Goal: Task Accomplishment & Management: Use online tool/utility

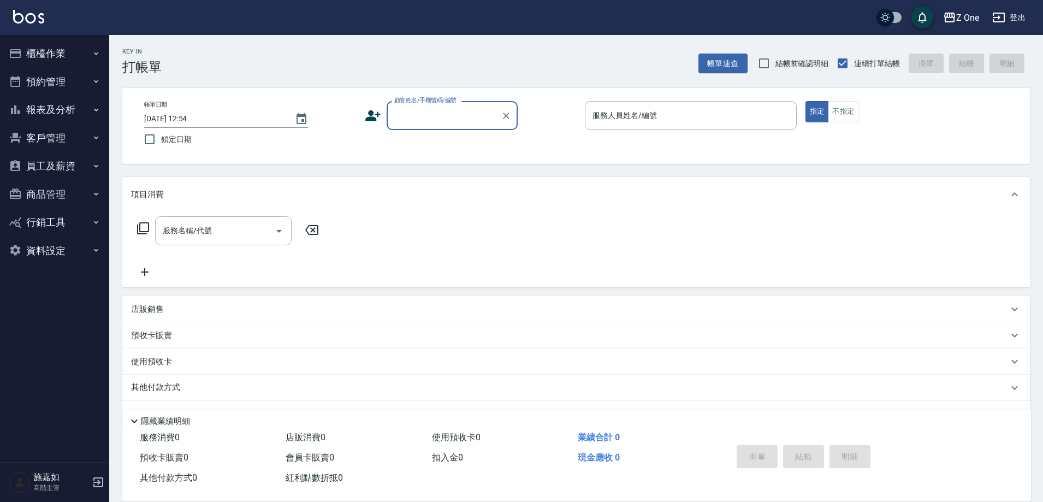
click at [98, 112] on icon "button" at bounding box center [96, 109] width 9 height 9
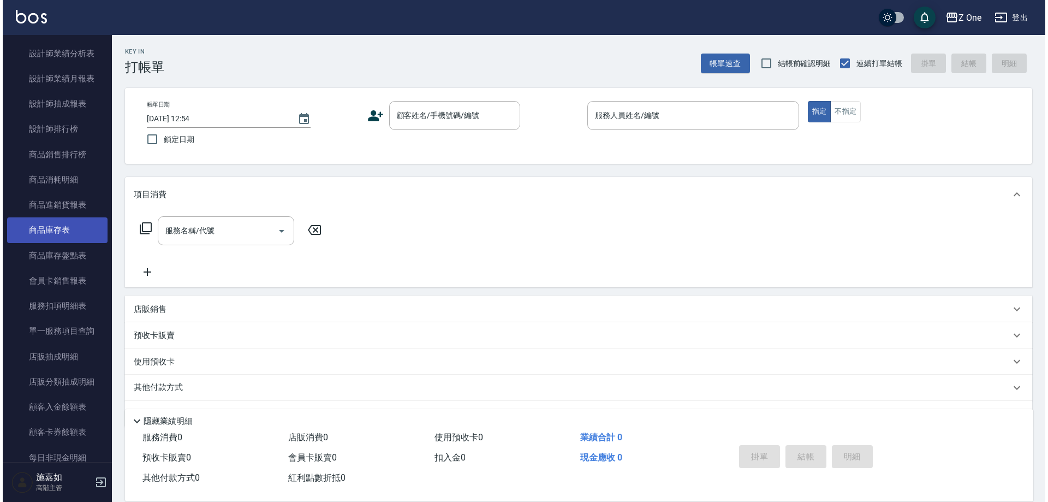
scroll to position [328, 0]
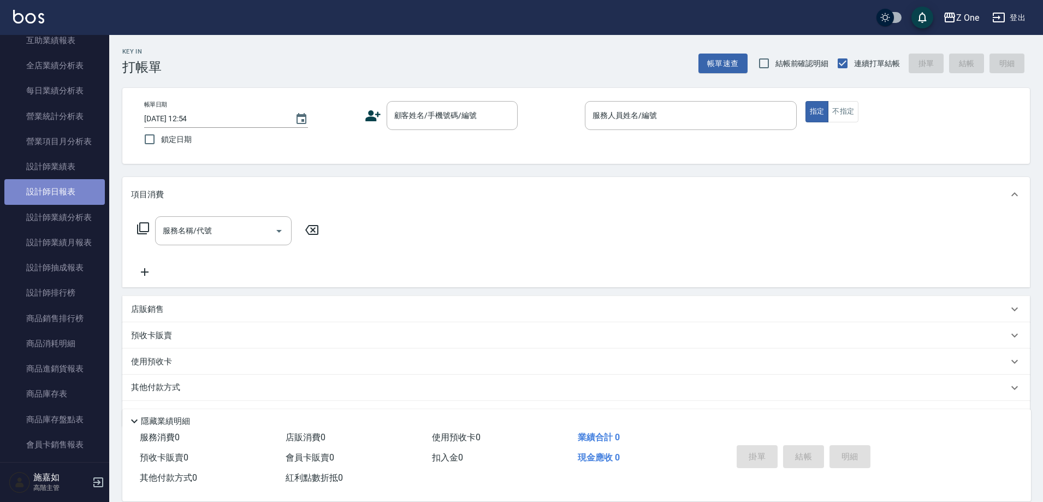
click at [61, 191] on link "設計師日報表" at bounding box center [54, 191] width 100 height 25
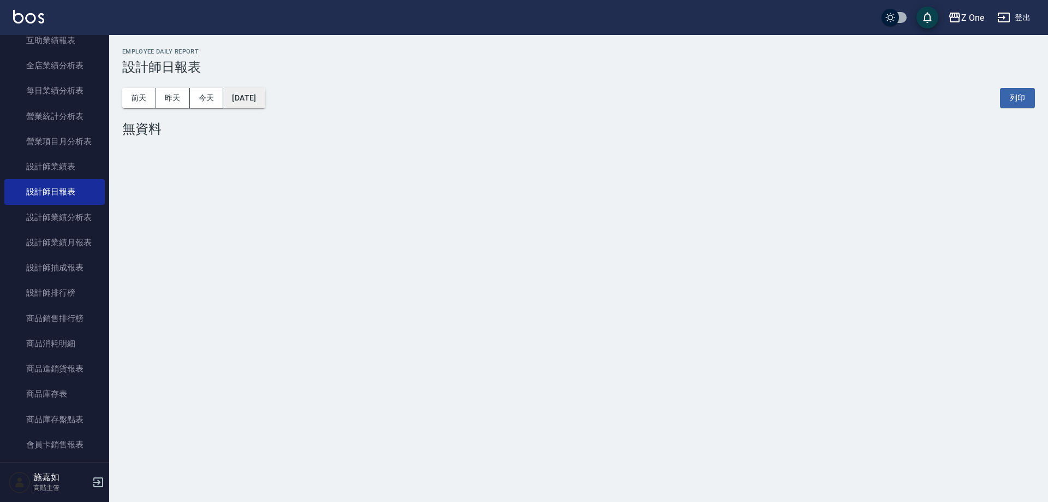
click at [265, 99] on button "[DATE]" at bounding box center [243, 98] width 41 height 20
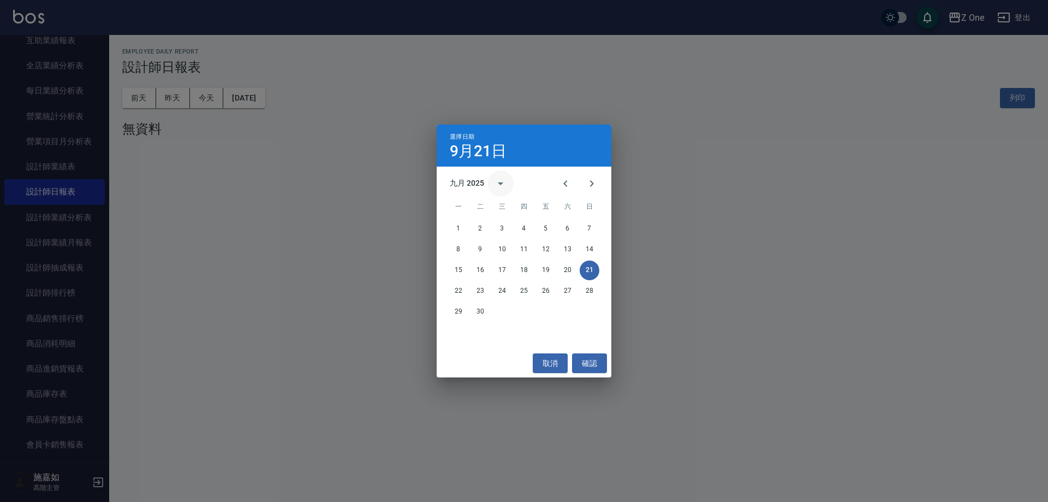
click at [502, 187] on icon "calendar view is open, switch to year view" at bounding box center [500, 183] width 13 height 13
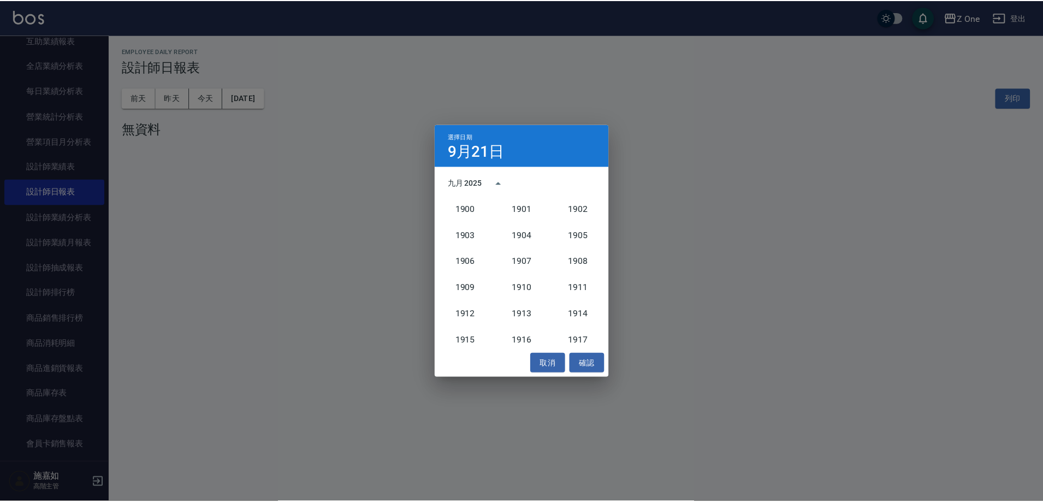
scroll to position [1011, 0]
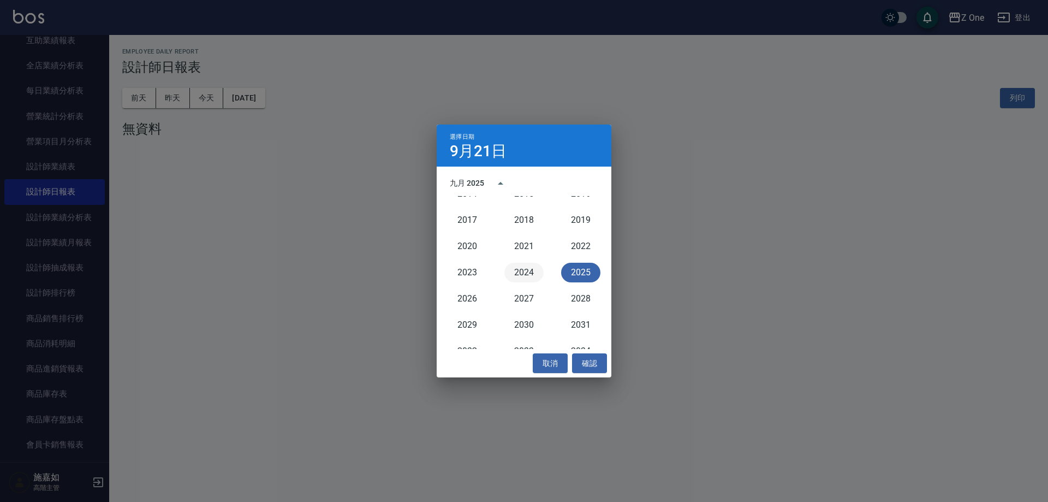
click at [523, 276] on button "2024" at bounding box center [524, 273] width 39 height 20
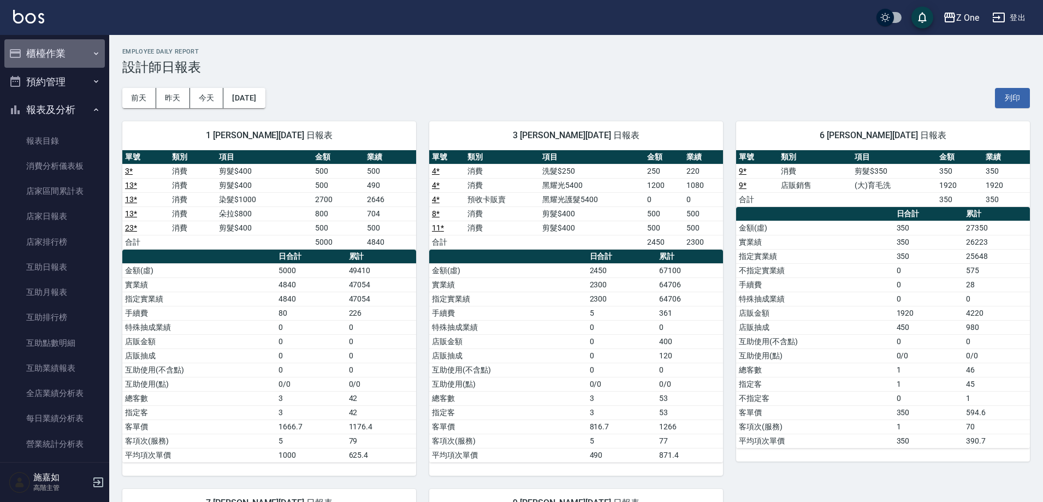
click at [94, 53] on icon "button" at bounding box center [96, 53] width 4 height 3
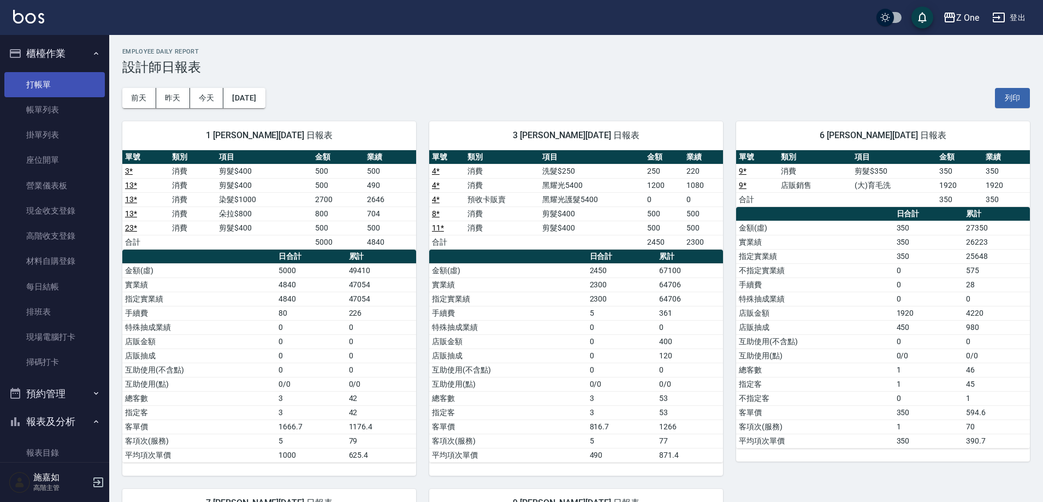
click at [49, 86] on link "打帳單" at bounding box center [54, 84] width 100 height 25
